Goal: Task Accomplishment & Management: Manage account settings

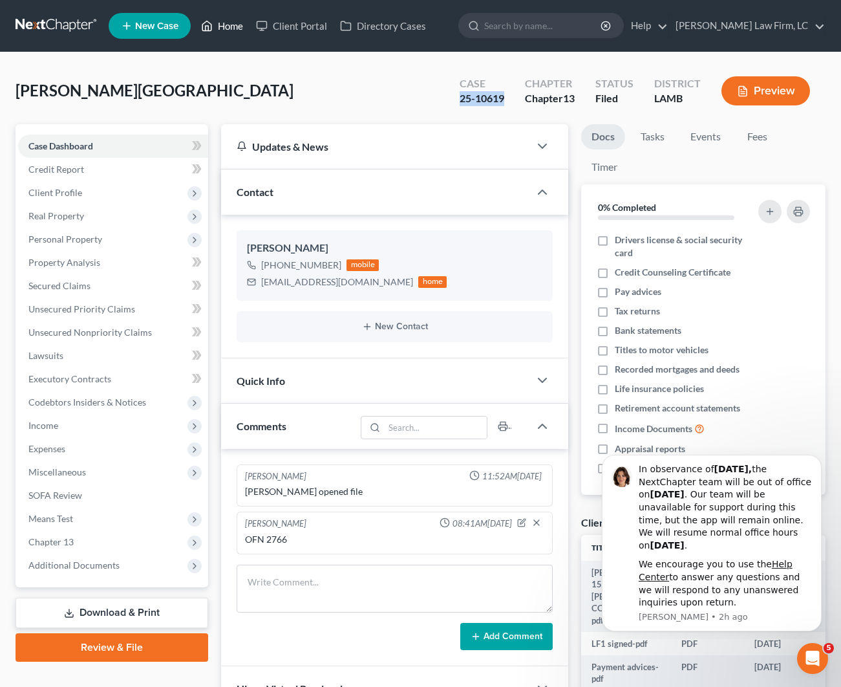
click at [239, 23] on link "Home" at bounding box center [222, 25] width 55 height 23
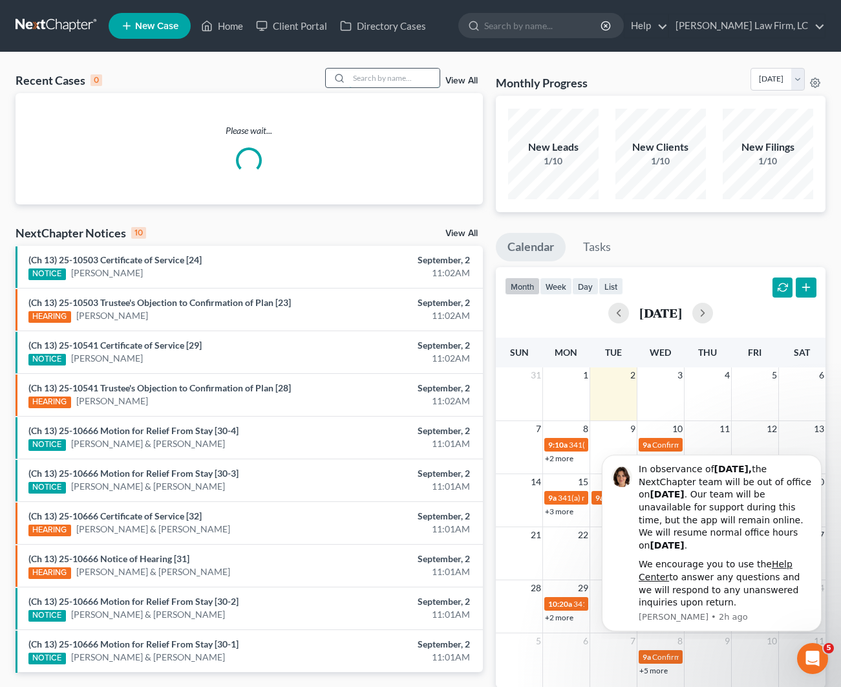
click at [397, 74] on input "search" at bounding box center [394, 78] width 91 height 19
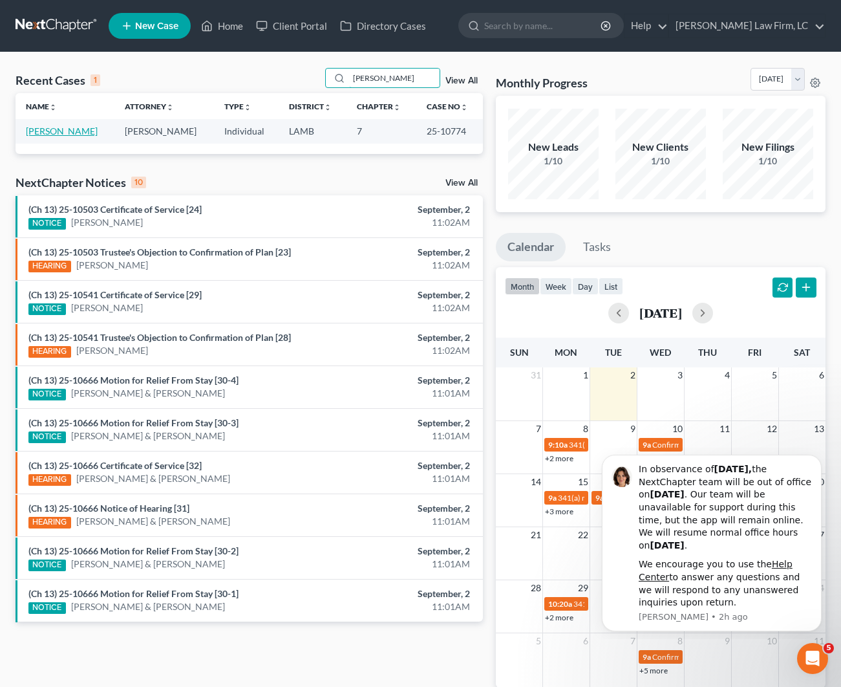
type input "[PERSON_NAME]"
click at [71, 131] on link "[PERSON_NAME]" at bounding box center [62, 130] width 72 height 11
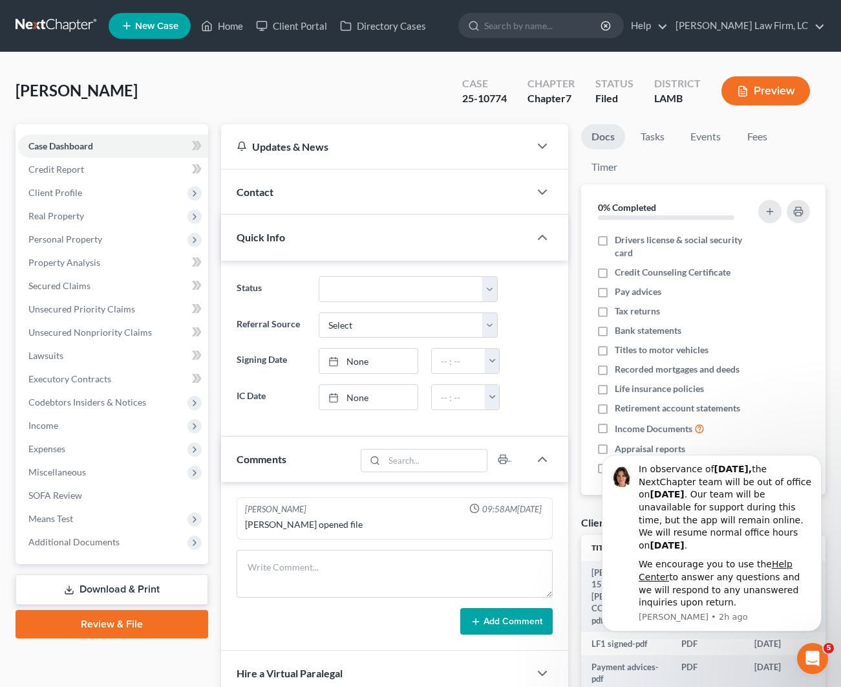
scroll to position [0, 1]
click at [332, 197] on div "Contact" at bounding box center [375, 191] width 308 height 45
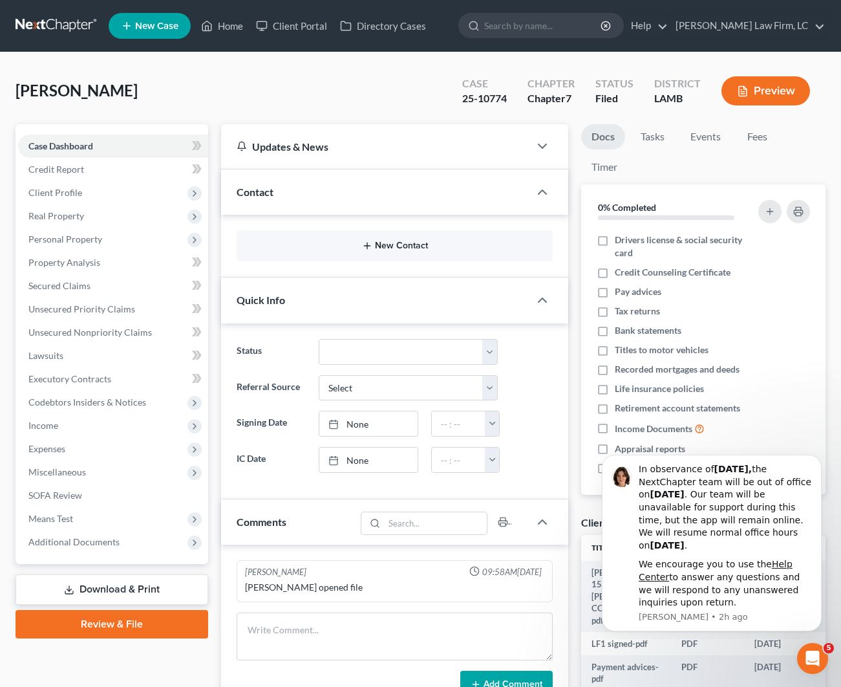
click at [385, 243] on button "New Contact" at bounding box center [395, 246] width 296 height 10
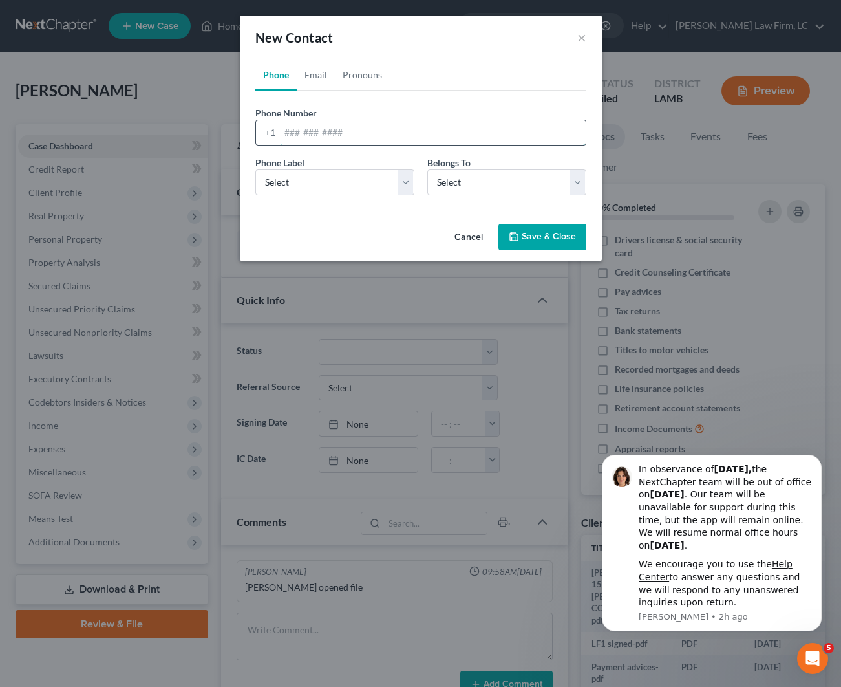
paste input "[PHONE_NUMBER]"
type input "[PHONE_NUMBER]"
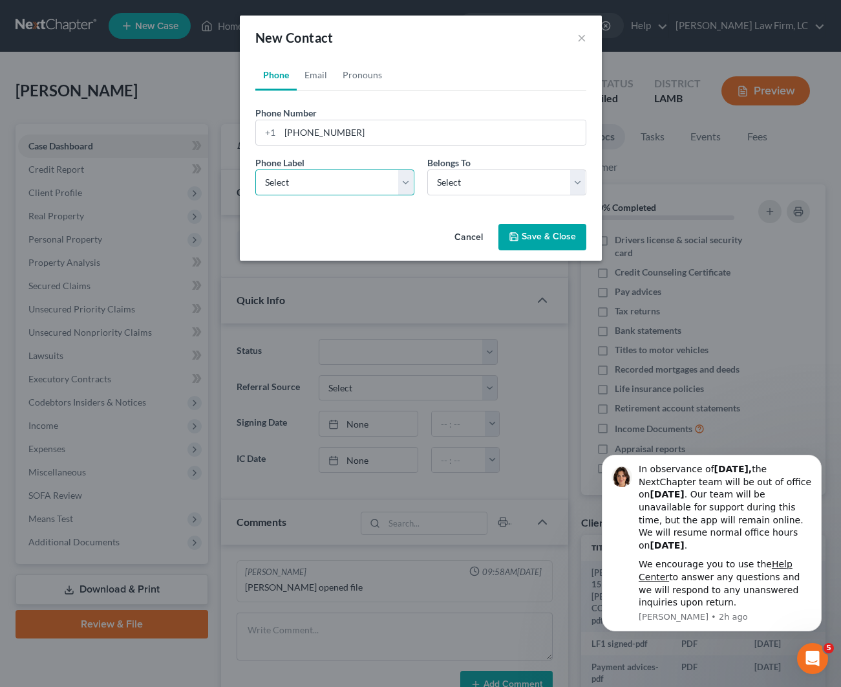
select select "0"
drag, startPoint x: 323, startPoint y: 193, endPoint x: 466, endPoint y: 184, distance: 143.9
click at [466, 184] on div "Phone Label * Select Mobile Home Work Other Belongs To * Select Client Other" at bounding box center [421, 181] width 344 height 50
select select "0"
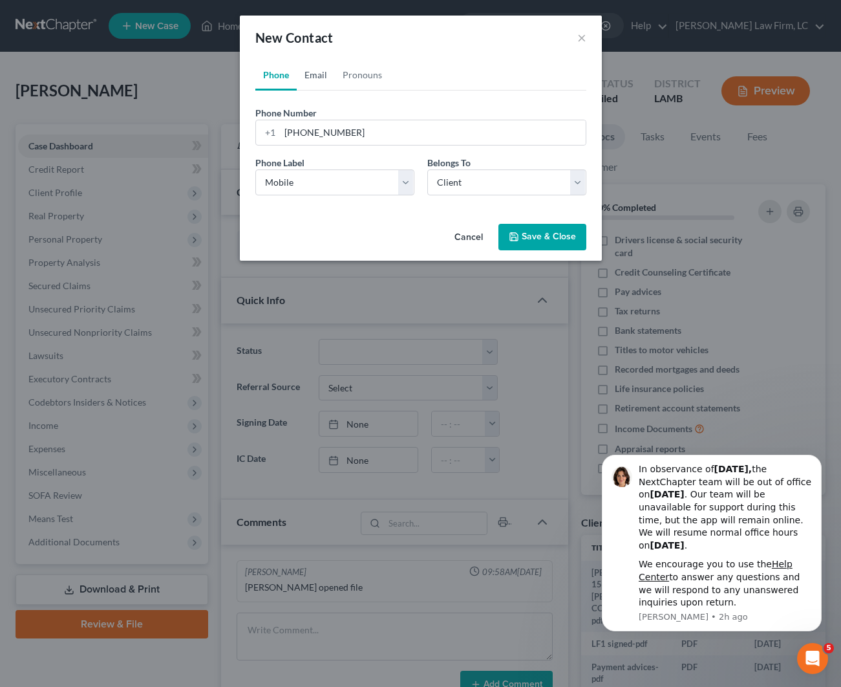
click at [319, 83] on link "Email" at bounding box center [316, 75] width 38 height 31
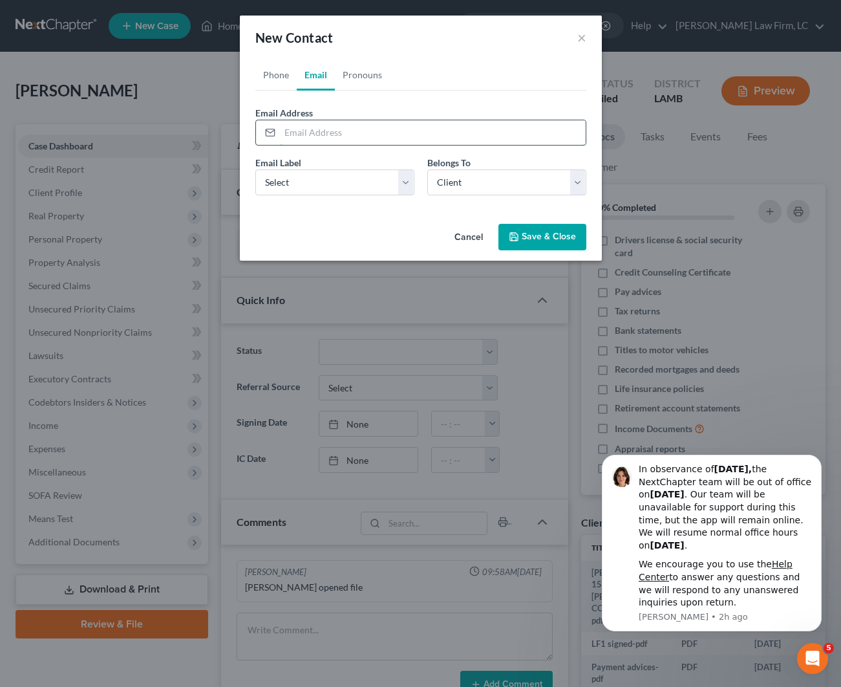
click at [325, 132] on input "email" at bounding box center [433, 132] width 306 height 25
paste input "[EMAIL_ADDRESS][DOMAIN_NAME]"
type input "[EMAIL_ADDRESS][DOMAIN_NAME]"
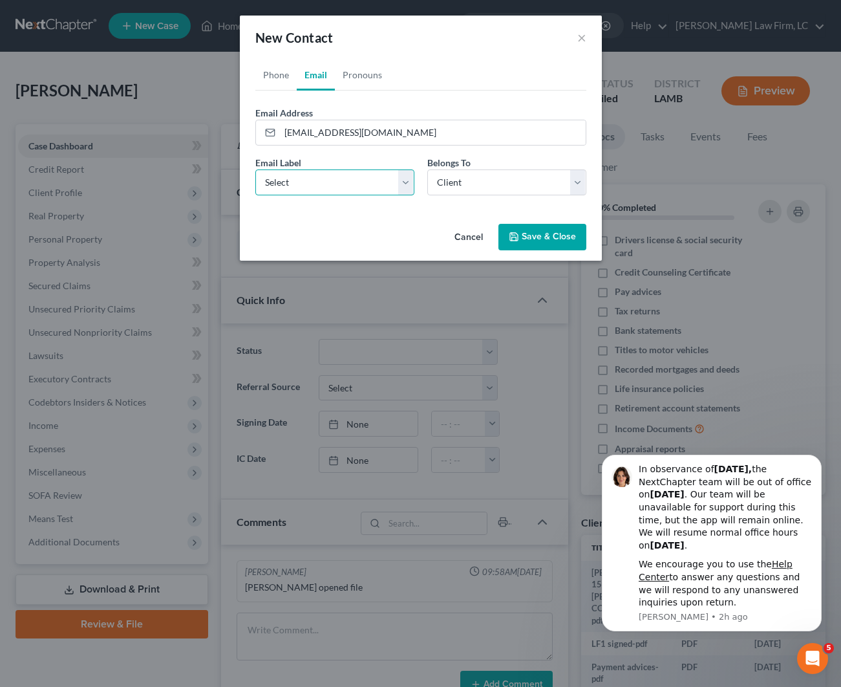
select select "0"
click at [536, 233] on button "Save & Close" at bounding box center [543, 237] width 88 height 27
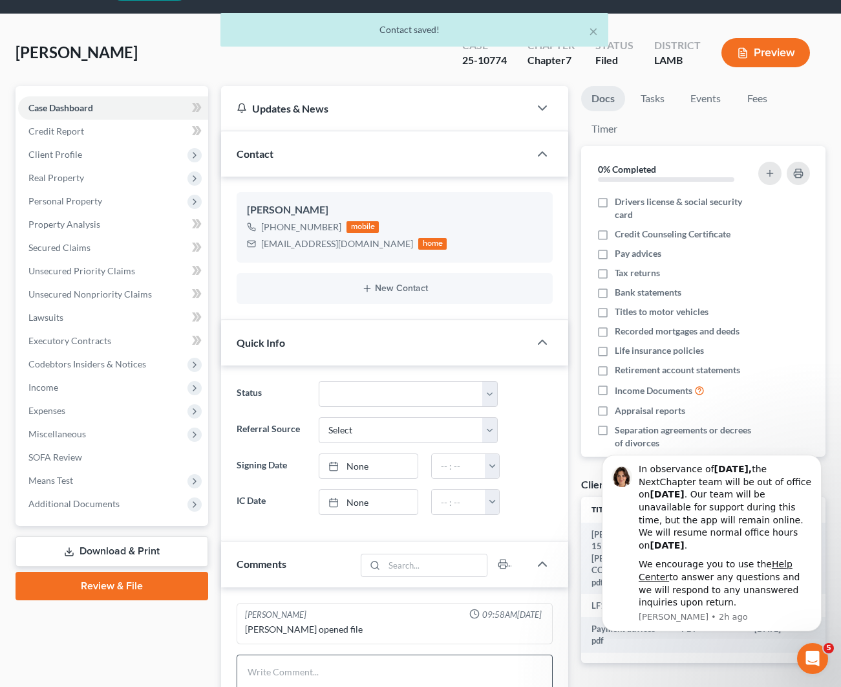
scroll to position [66, 0]
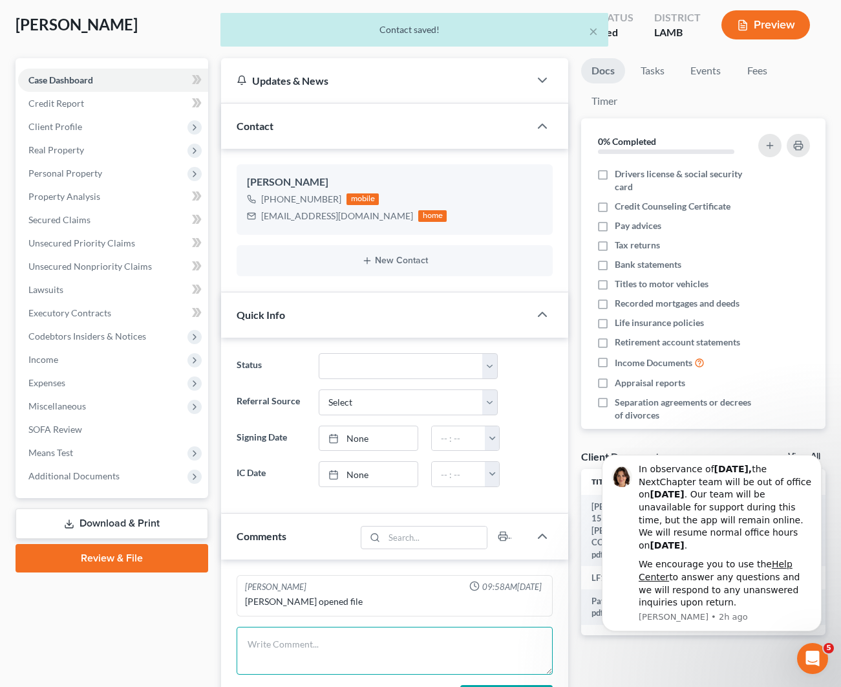
click at [296, 655] on textarea at bounding box center [395, 651] width 316 height 48
type textarea "o"
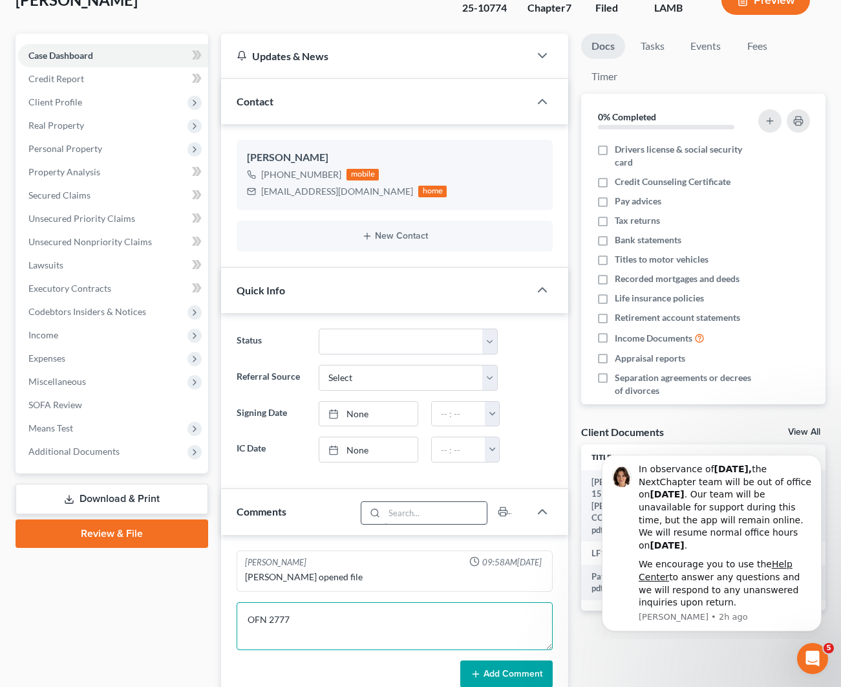
scroll to position [104, 0]
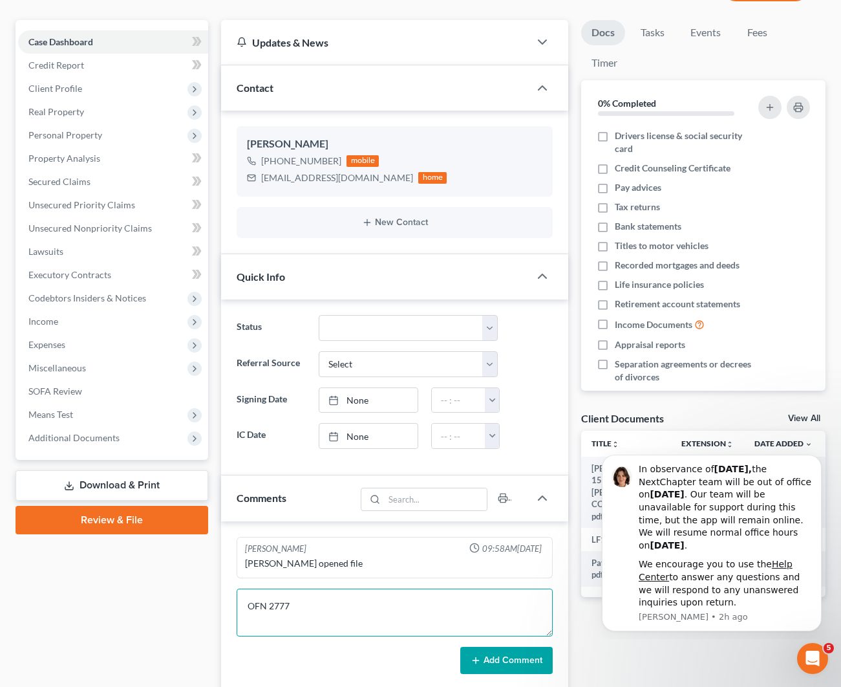
type textarea "OFN 2777"
click at [502, 662] on button "Add Comment" at bounding box center [506, 660] width 92 height 27
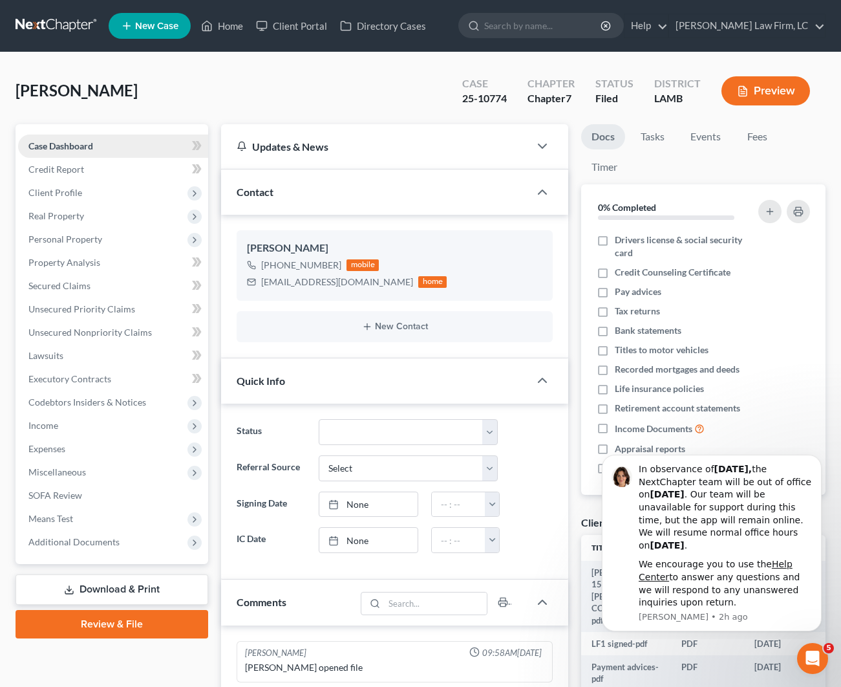
scroll to position [0, 0]
drag, startPoint x: 334, startPoint y: 263, endPoint x: 272, endPoint y: 268, distance: 62.3
click at [272, 268] on div "[PHONE_NUMBER] mobile" at bounding box center [347, 265] width 200 height 17
drag, startPoint x: 354, startPoint y: 283, endPoint x: 261, endPoint y: 281, distance: 93.1
click at [261, 281] on div "[EMAIL_ADDRESS][DOMAIN_NAME]" at bounding box center [337, 282] width 152 height 13
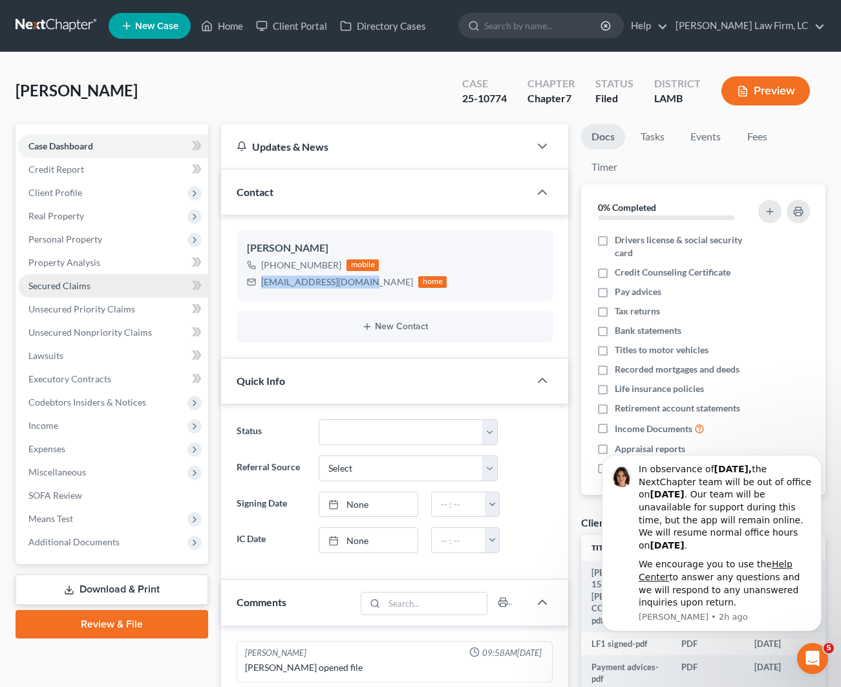
copy div "[EMAIL_ADDRESS][DOMAIN_NAME]"
drag, startPoint x: 508, startPoint y: 101, endPoint x: 455, endPoint y: 99, distance: 53.7
click at [455, 99] on div "Case 25-10774" at bounding box center [484, 92] width 65 height 38
copy div "25-10774"
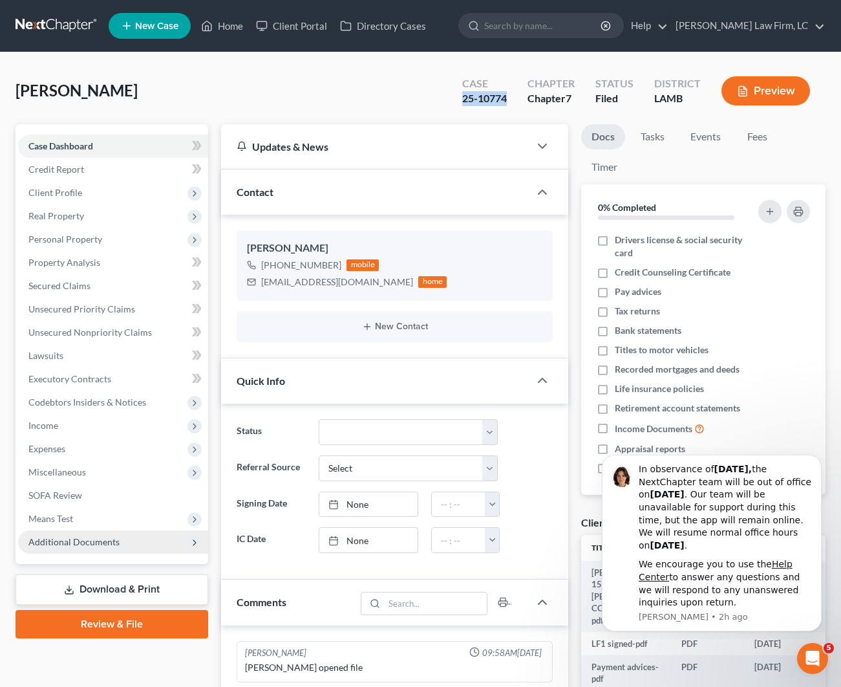
click at [76, 541] on span "Additional Documents" at bounding box center [73, 541] width 91 height 11
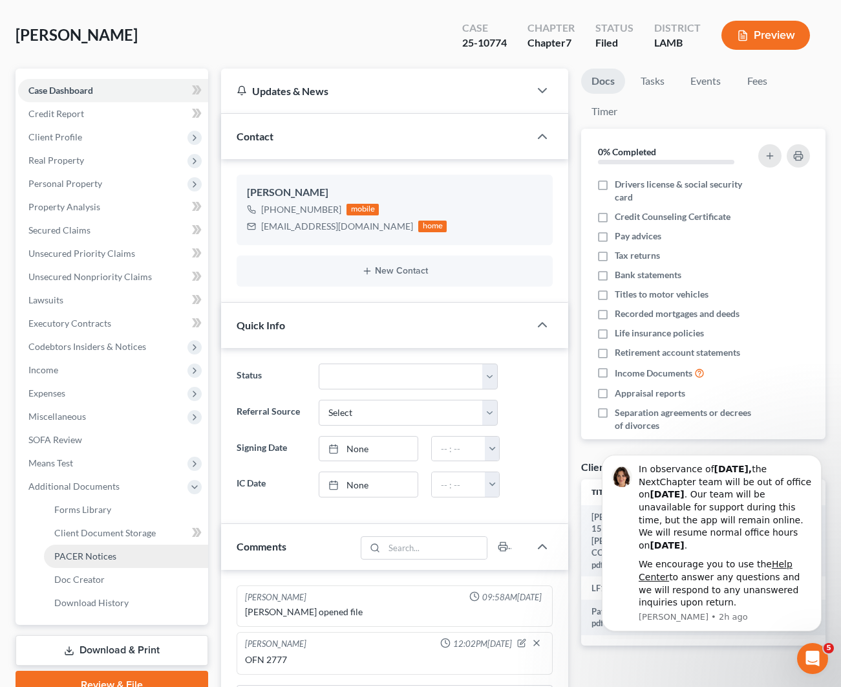
click at [88, 553] on span "PACER Notices" at bounding box center [85, 555] width 62 height 11
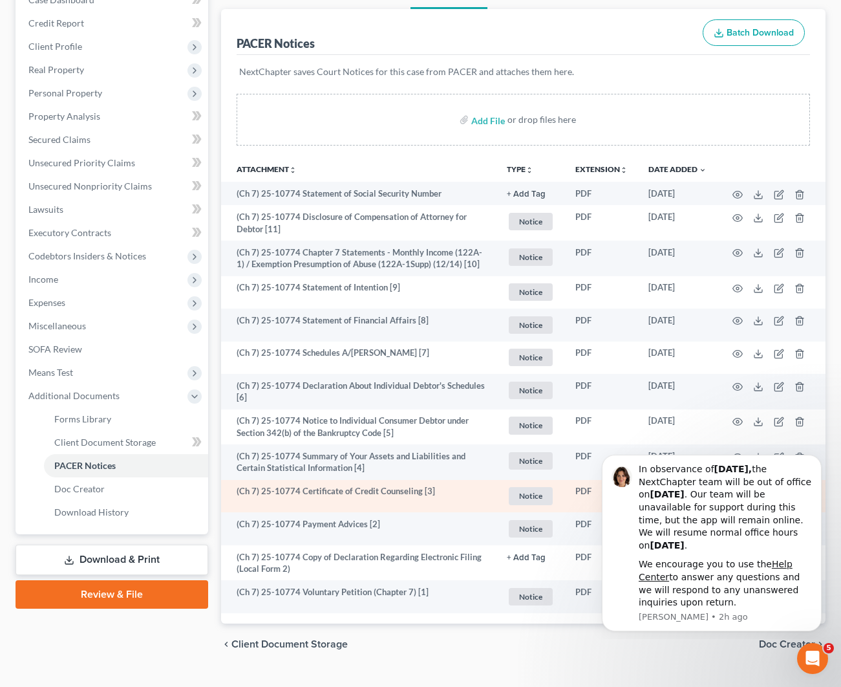
scroll to position [155, 0]
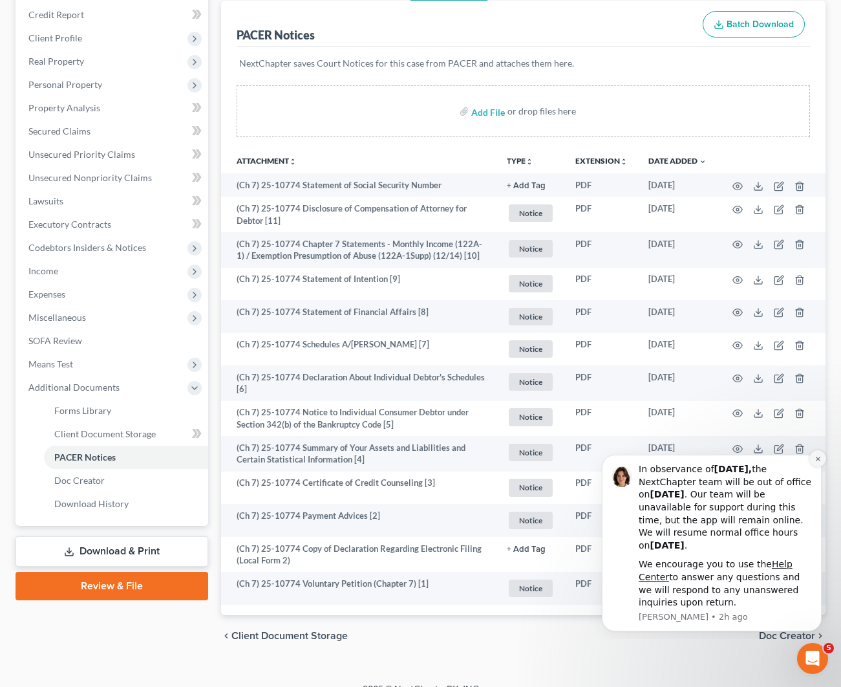
click at [819, 462] on icon "Dismiss notification" at bounding box center [818, 458] width 7 height 7
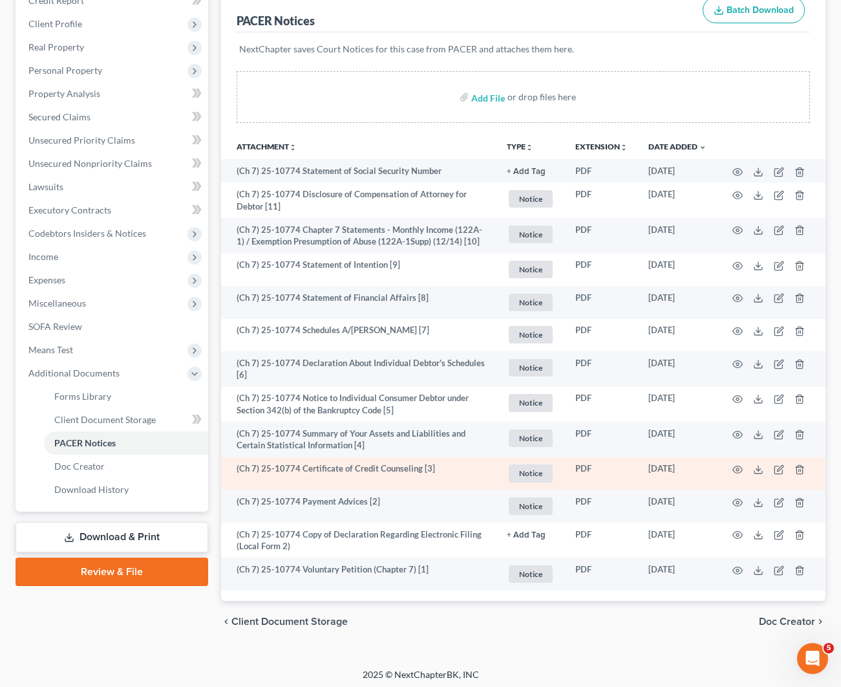
scroll to position [168, 0]
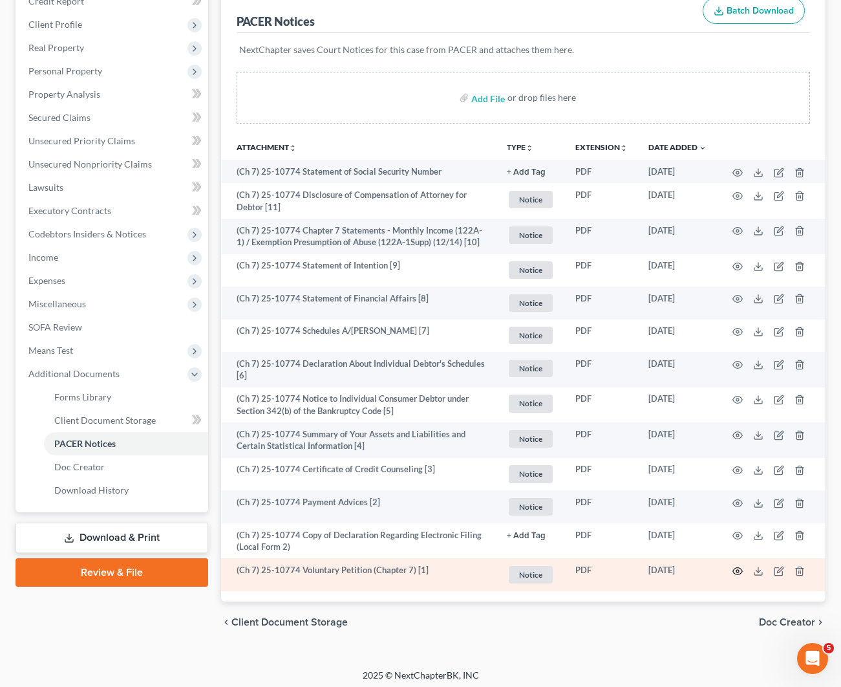
click at [737, 570] on circle "button" at bounding box center [738, 571] width 3 height 3
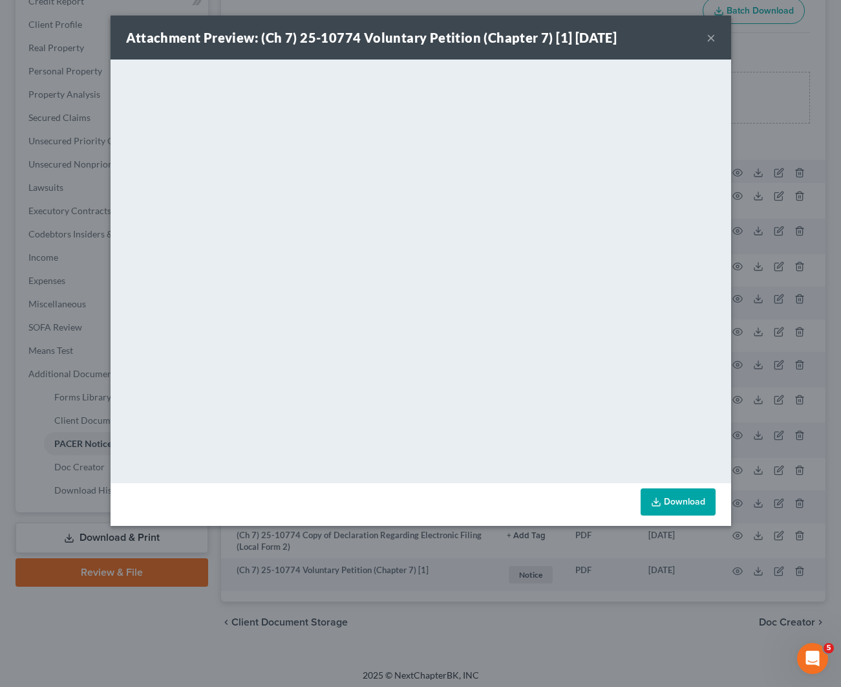
click at [713, 34] on button "×" at bounding box center [711, 38] width 9 height 16
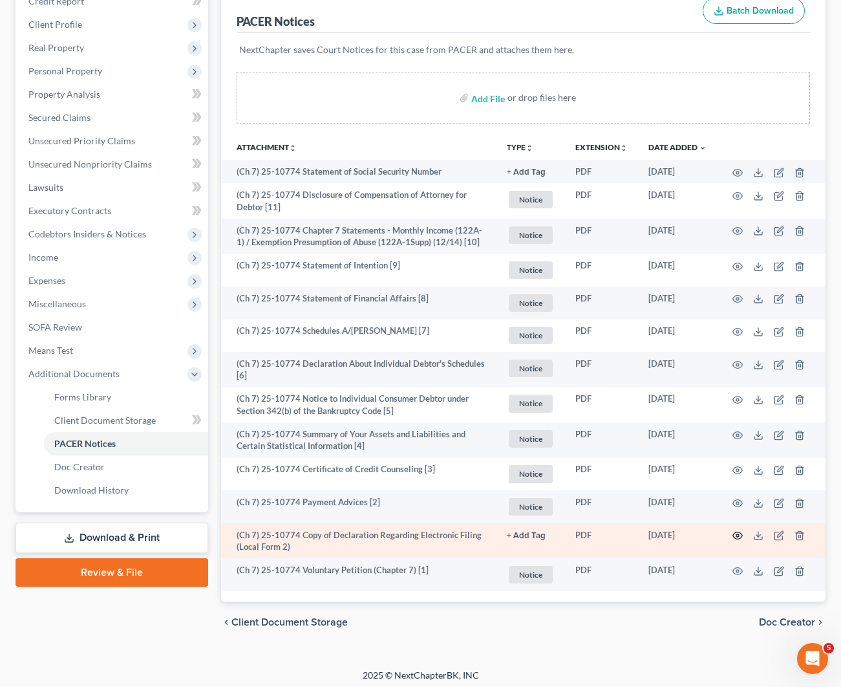
click at [739, 531] on icon "button" at bounding box center [738, 535] width 10 height 10
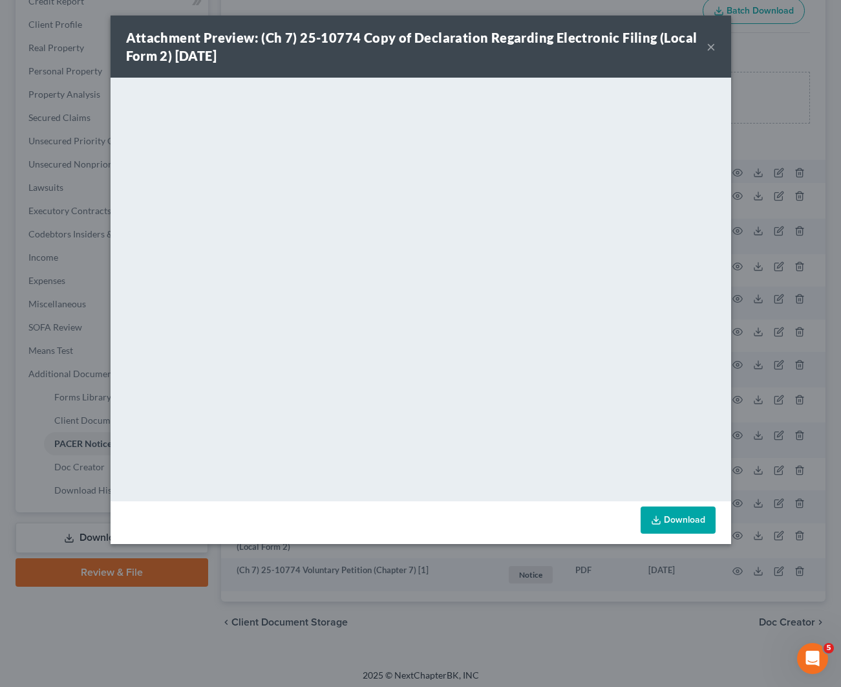
click at [709, 49] on button "×" at bounding box center [711, 47] width 9 height 16
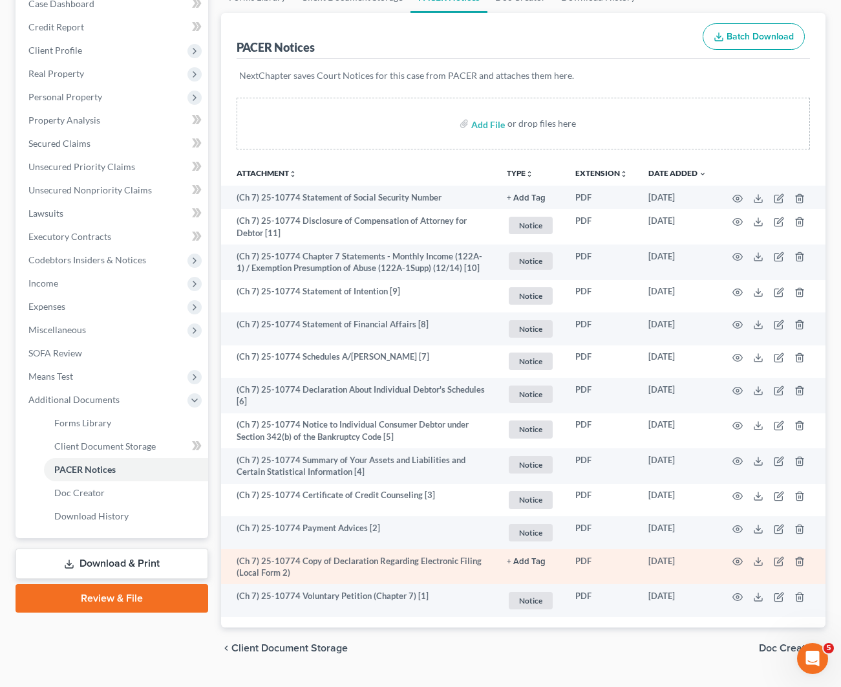
scroll to position [139, 0]
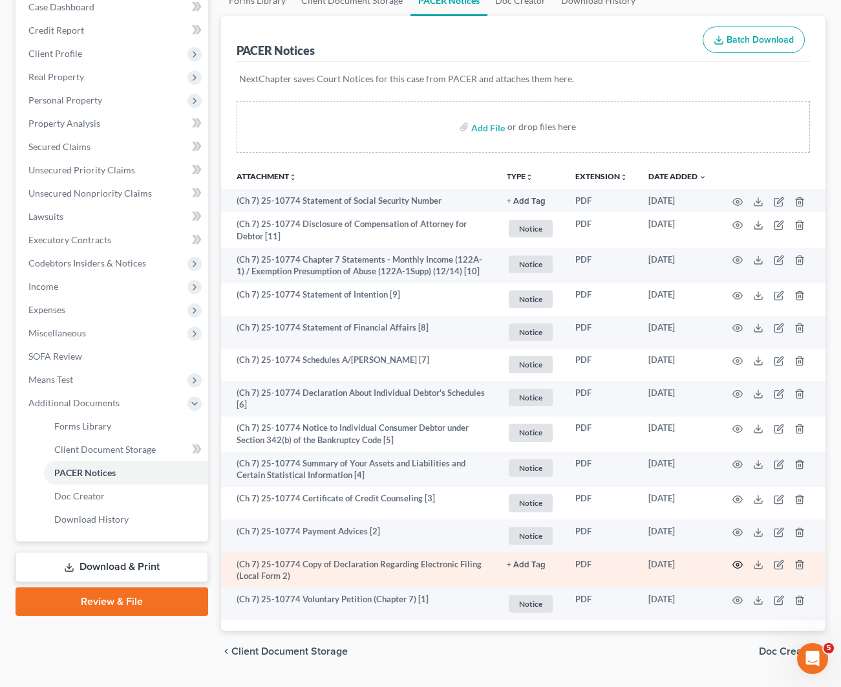
click at [737, 561] on icon "button" at bounding box center [738, 564] width 10 height 10
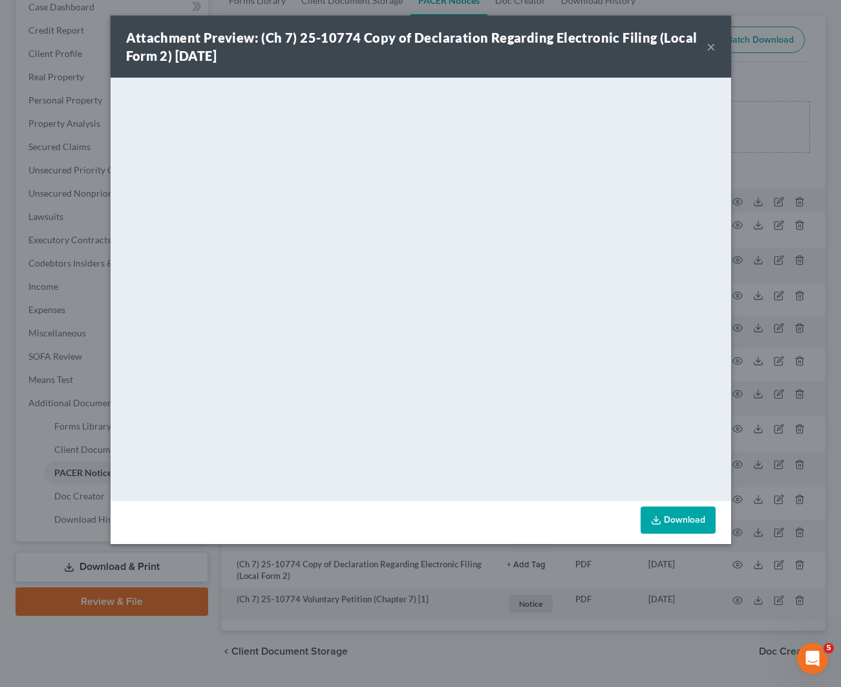
click at [711, 50] on button "×" at bounding box center [711, 47] width 9 height 16
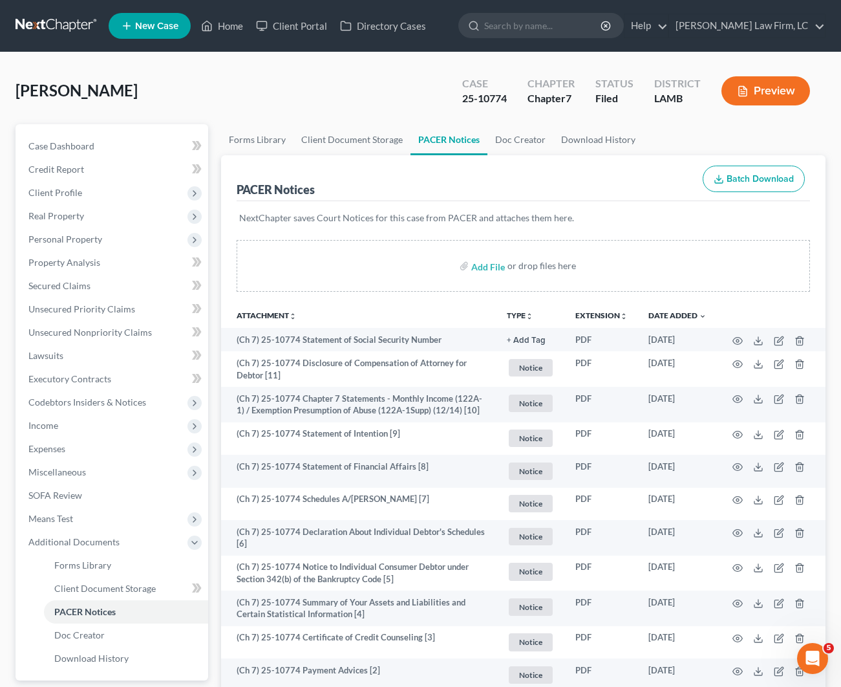
scroll to position [0, 0]
click at [232, 38] on ul "New Case Home Client Portal Directory Cases - No Result - See all results Or Pr…" at bounding box center [467, 26] width 717 height 34
click at [232, 30] on link "Home" at bounding box center [222, 25] width 55 height 23
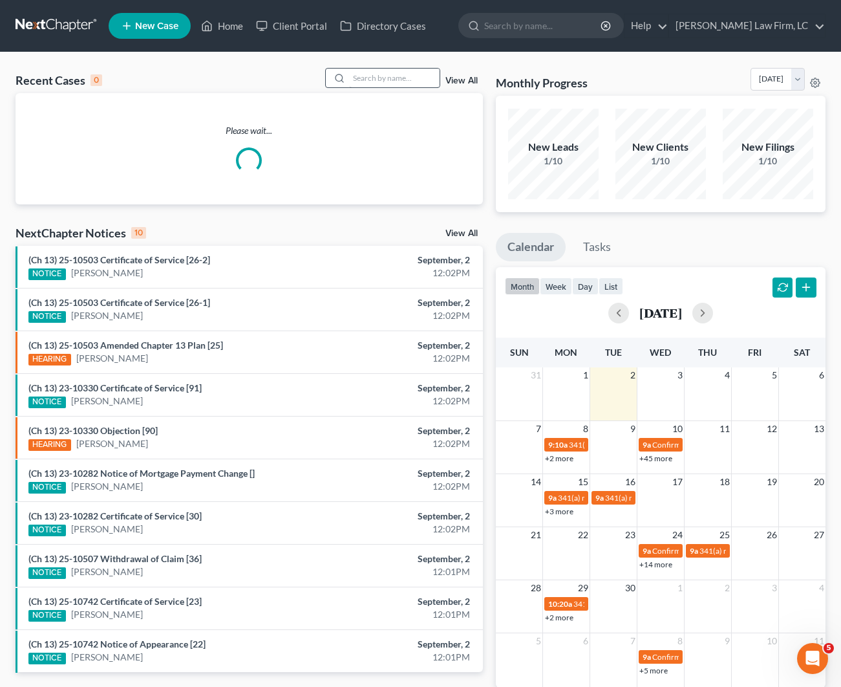
drag, startPoint x: 366, startPoint y: 63, endPoint x: 375, endPoint y: 74, distance: 13.8
click at [367, 65] on div "Recent Cases 0 View All Please wait... NextChapter Notices 10 View All (Ch 13) …" at bounding box center [420, 387] width 841 height 671
click at [375, 74] on input "search" at bounding box center [394, 78] width 91 height 19
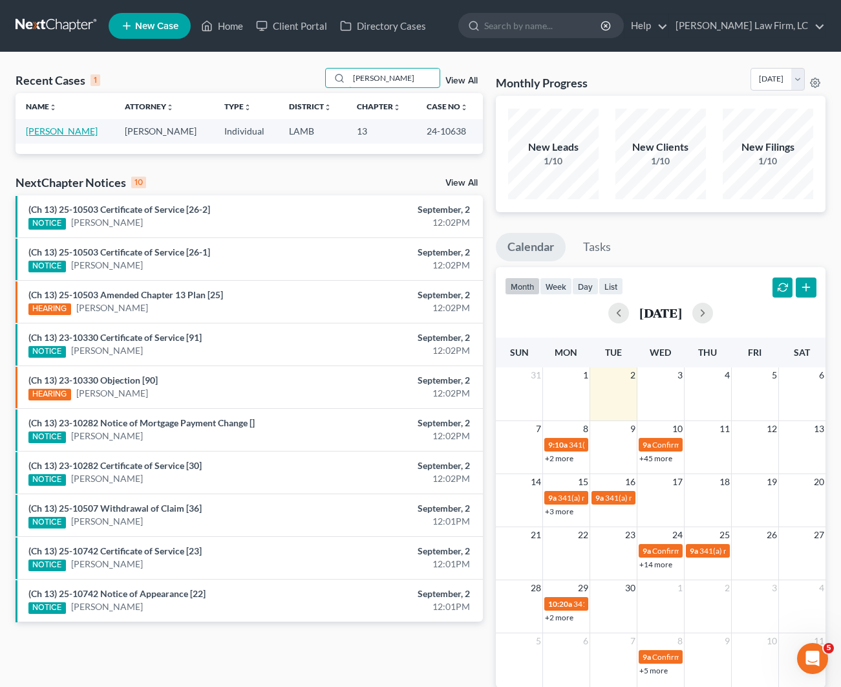
type input "[PERSON_NAME]"
click at [69, 127] on link "[PERSON_NAME]" at bounding box center [62, 130] width 72 height 11
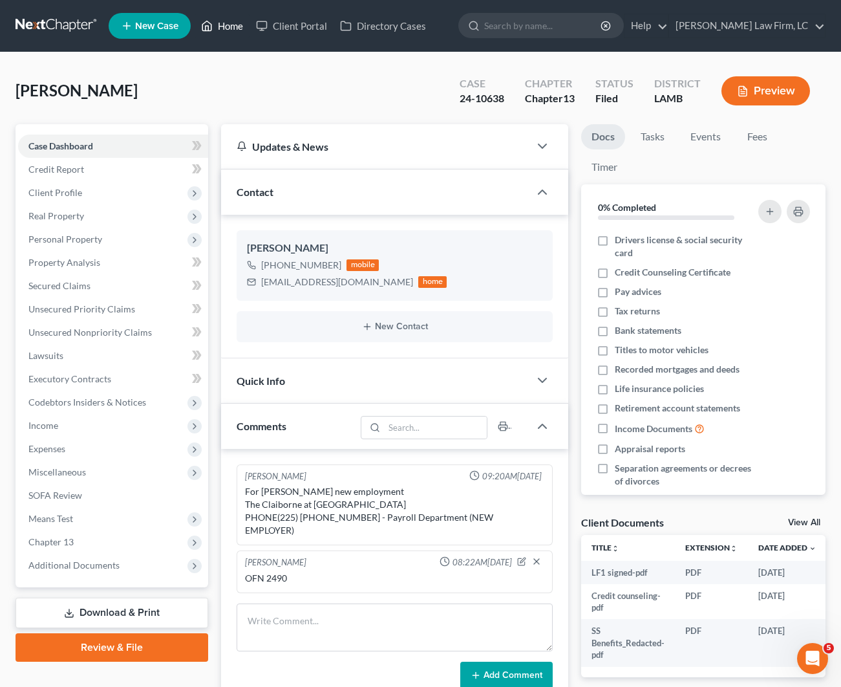
click at [222, 32] on link "Home" at bounding box center [222, 25] width 55 height 23
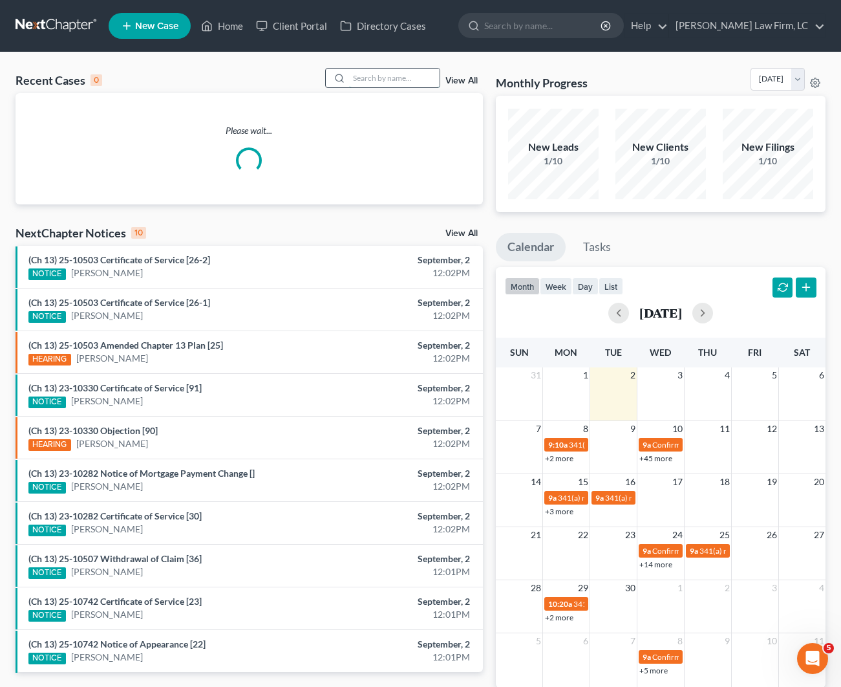
click at [380, 78] on input "search" at bounding box center [394, 78] width 91 height 19
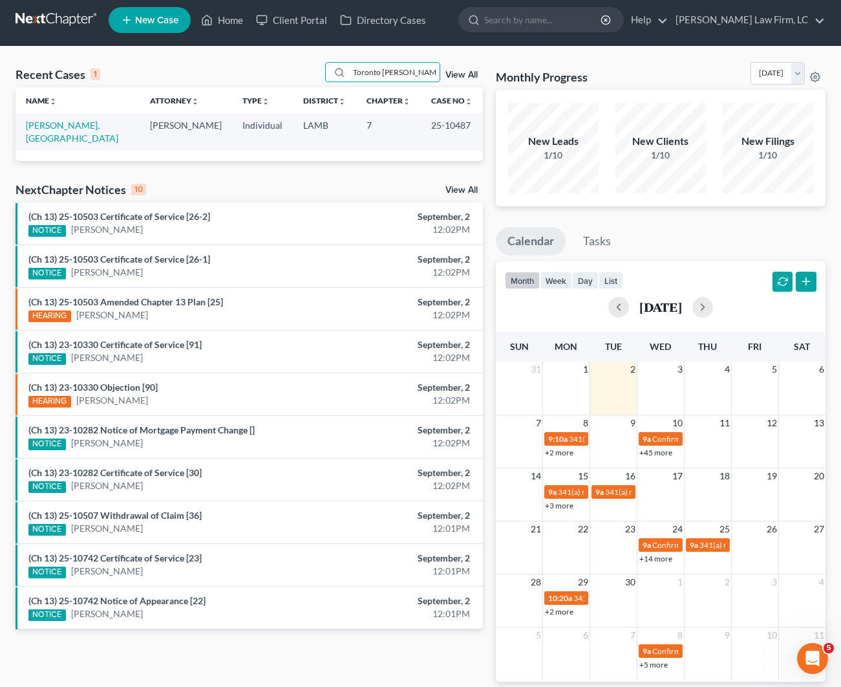
type input "Toronto [PERSON_NAME]"
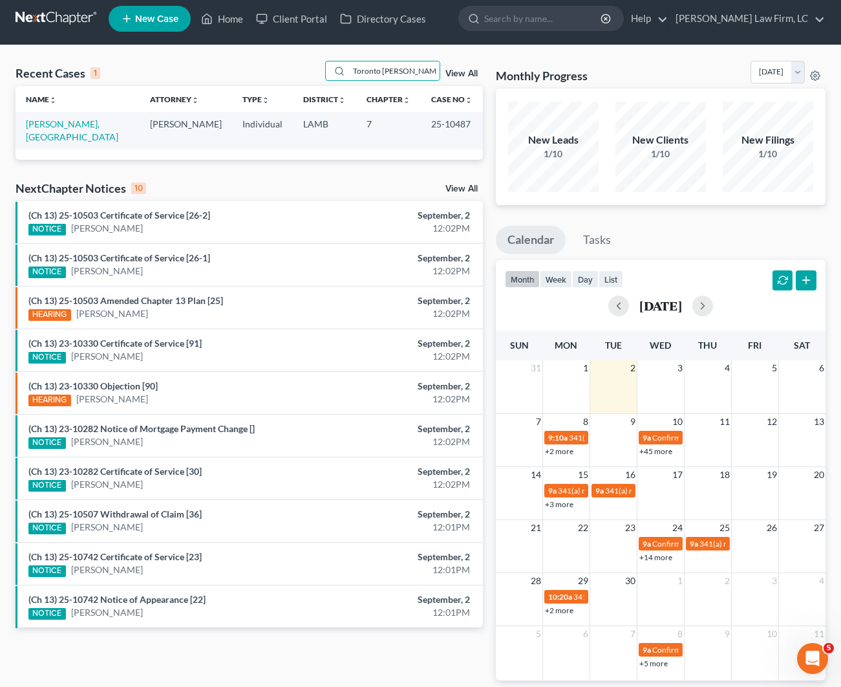
click at [61, 130] on td "[PERSON_NAME], [GEOGRAPHIC_DATA]" at bounding box center [78, 130] width 124 height 37
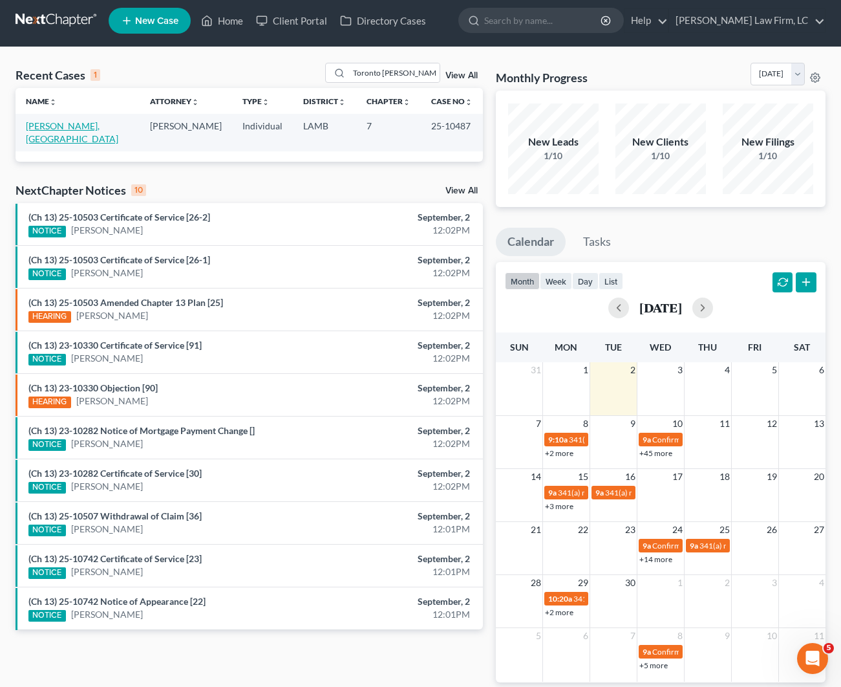
click at [61, 130] on link "[PERSON_NAME], [GEOGRAPHIC_DATA]" at bounding box center [72, 132] width 92 height 24
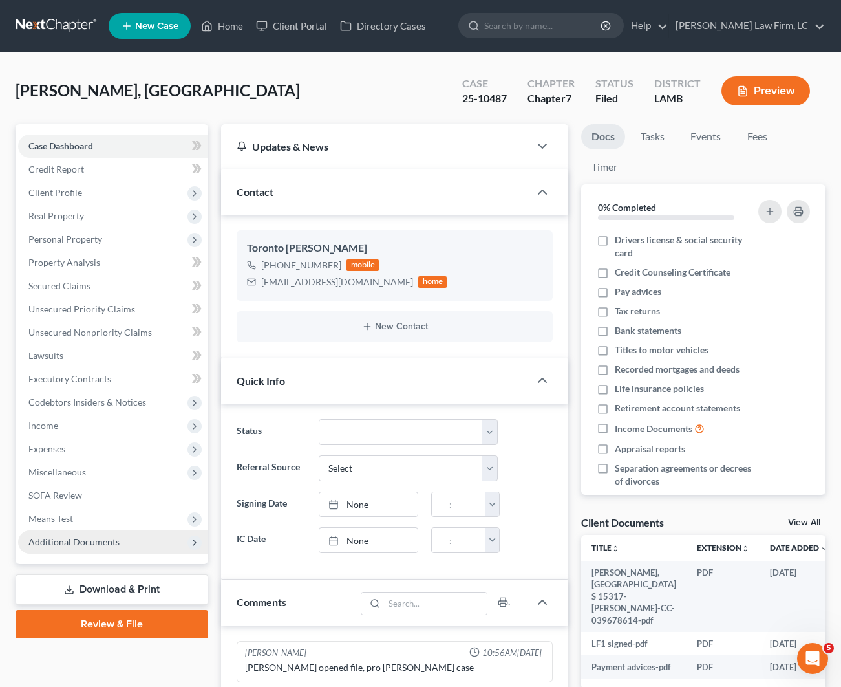
click at [65, 543] on span "Additional Documents" at bounding box center [73, 541] width 91 height 11
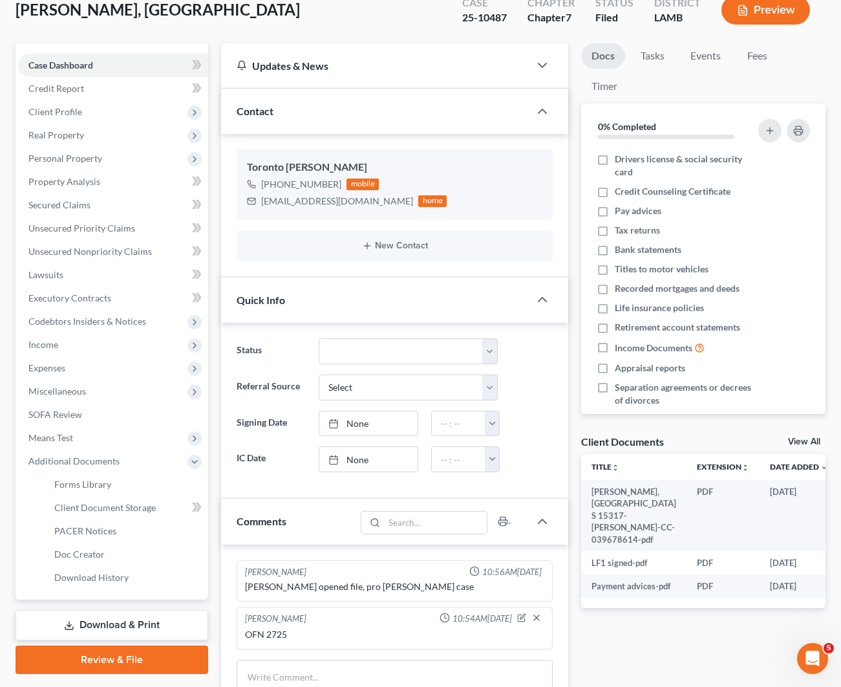
scroll to position [86, 0]
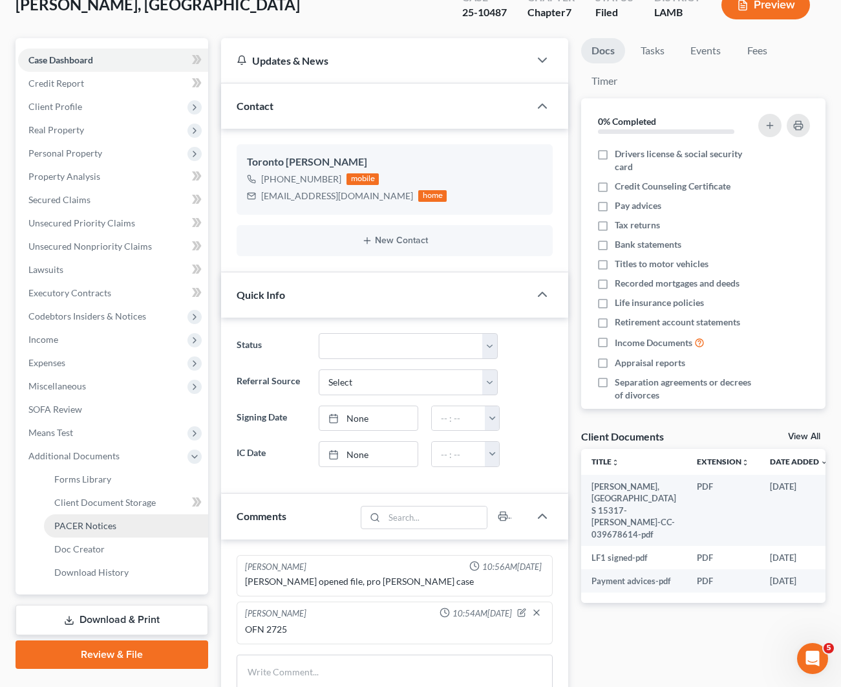
click at [124, 529] on link "PACER Notices" at bounding box center [126, 525] width 164 height 23
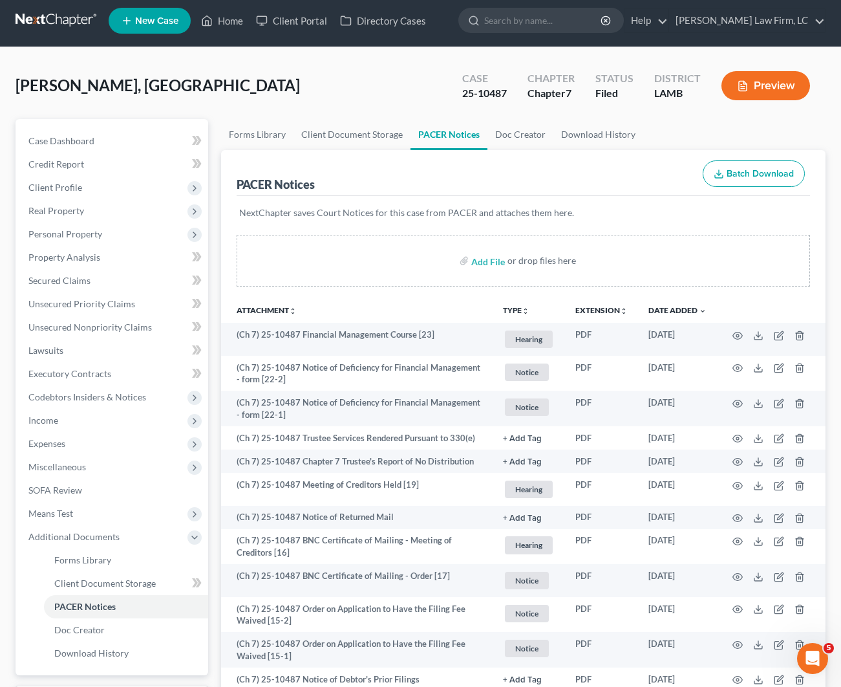
scroll to position [5, 0]
